Goal: Navigation & Orientation: Find specific page/section

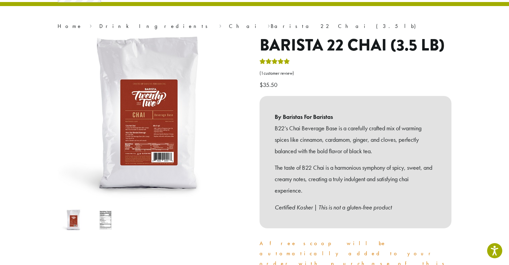
scroll to position [41, 0]
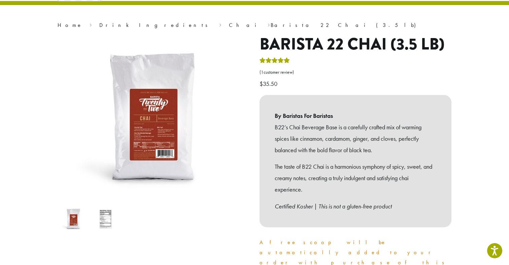
click at [101, 218] on img at bounding box center [105, 219] width 27 height 27
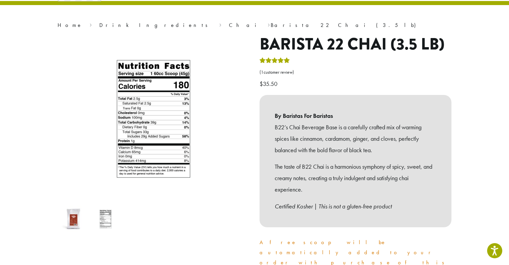
click at [78, 219] on img at bounding box center [73, 219] width 27 height 27
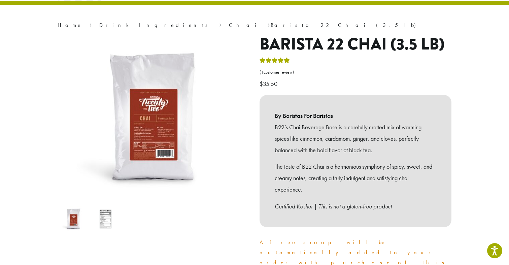
click at [128, 25] on nav "Home › Drink Ingredients › Chai › Barista 22 Chai (3.5 lb)" at bounding box center [255, 25] width 394 height 8
click at [229, 25] on link "Chai" at bounding box center [245, 25] width 32 height 7
